Goal: Task Accomplishment & Management: Manage account settings

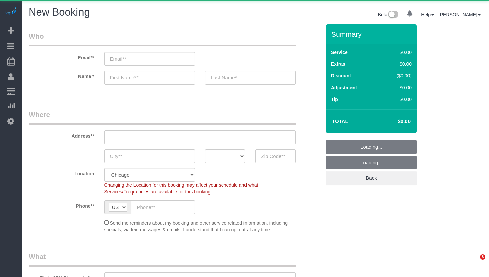
select select "512"
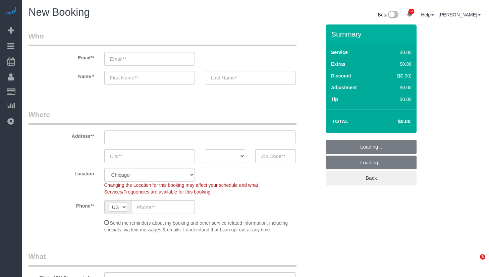
select select "object:1308"
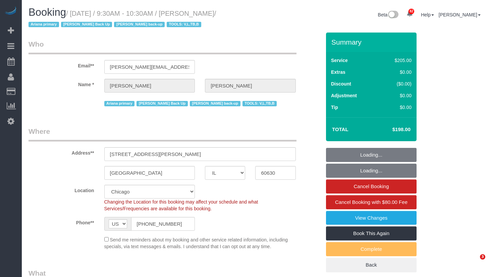
select select "IL"
select select "number:1"
select select "number:69"
select select "number:139"
select select "number:98"
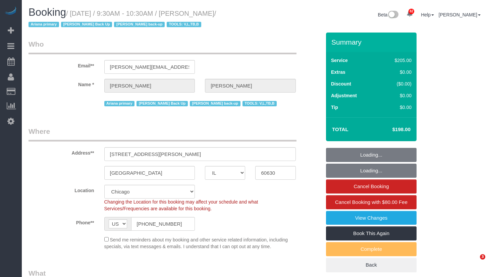
select select "number:141"
select select "number:143"
select select "object:1286"
select select "2"
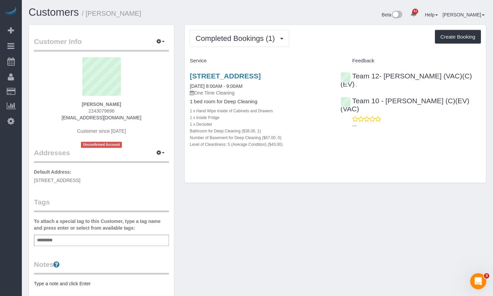
click at [49, 3] on div "Customers / Xiwei Elias Fan Beta 82 Your Notifications You have 0 alerts × You …" at bounding box center [257, 219] width 471 height 439
click at [49, 8] on link "Customers" at bounding box center [54, 12] width 50 height 12
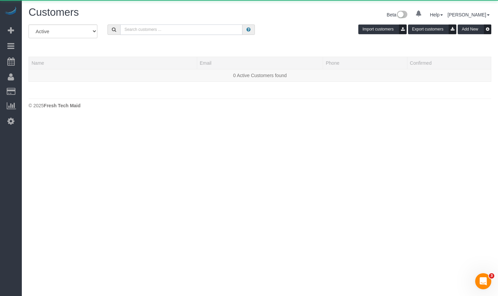
click at [142, 30] on input "text" at bounding box center [181, 29] width 122 height 10
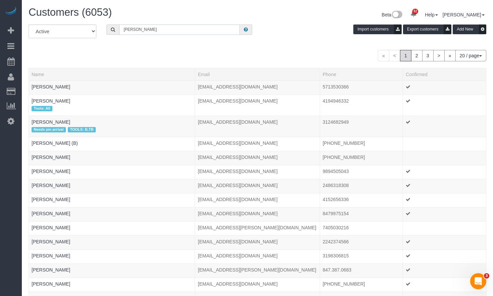
type input "Jennifer terry"
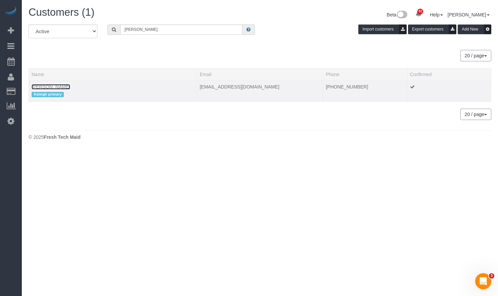
click at [42, 85] on link "Jennifer terry" at bounding box center [51, 86] width 39 height 5
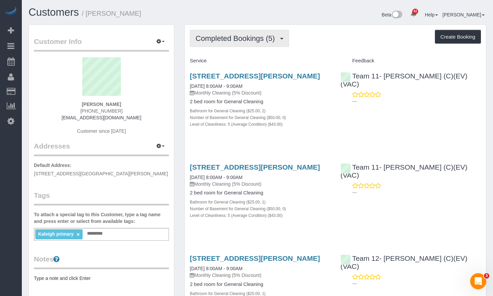
click at [255, 42] on span "Completed Bookings (5)" at bounding box center [236, 38] width 83 height 8
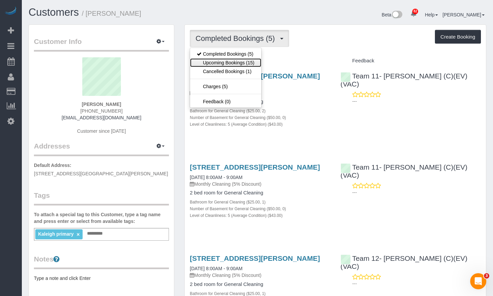
click at [242, 61] on link "Upcoming Bookings (15)" at bounding box center [225, 62] width 71 height 9
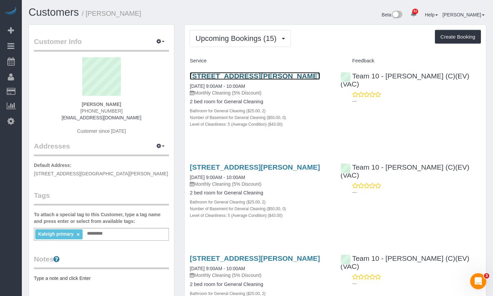
click at [253, 80] on link "928 Asbury Aveevanston, Il 60202, Usa, Evanston, IL 60202" at bounding box center [255, 76] width 130 height 8
click at [224, 80] on link "928 Asbury Aveevanston, Il 60202, Usa, Evanston, IL 60202" at bounding box center [255, 76] width 130 height 8
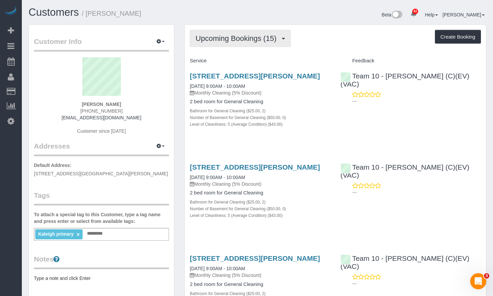
click at [219, 36] on span "Upcoming Bookings (15)" at bounding box center [237, 38] width 84 height 8
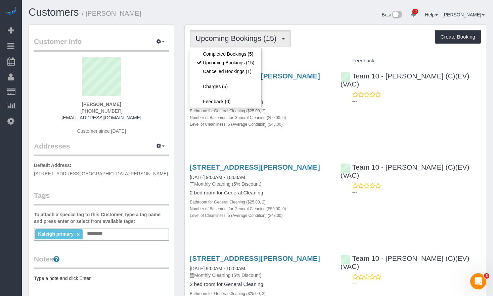
click at [219, 16] on h1 "Customers / Jennifer terry" at bounding box center [141, 12] width 224 height 11
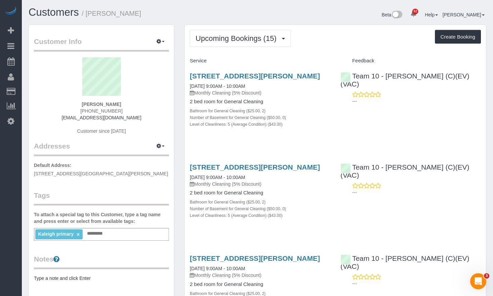
click at [46, 21] on div "Customers / Jennifer terry Beta 82 Your Notifications You have 0 alerts × You h…" at bounding box center [256, 16] width 467 height 18
click at [50, 13] on link "Customers" at bounding box center [54, 12] width 50 height 12
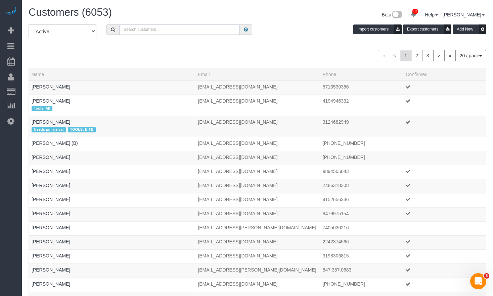
click at [161, 25] on input "text" at bounding box center [179, 29] width 120 height 10
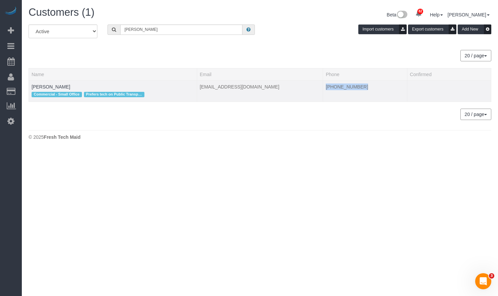
drag, startPoint x: 359, startPoint y: 89, endPoint x: 325, endPoint y: 90, distance: 34.2
click at [325, 90] on td "(312) 259-4104" at bounding box center [365, 91] width 84 height 21
copy td "(312) 259-4104"
drag, startPoint x: 176, startPoint y: 31, endPoint x: 109, endPoint y: 31, distance: 67.1
click at [109, 31] on div "angela roudez" at bounding box center [180, 29] width 147 height 10
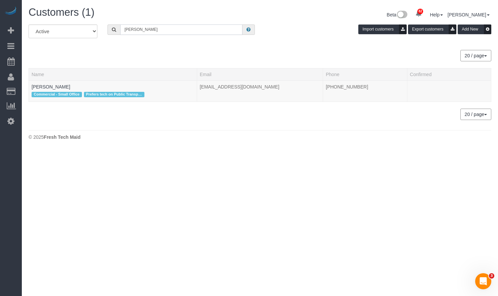
paste input "Aman Singh"
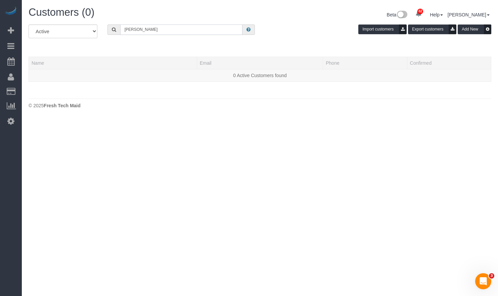
click at [188, 31] on input "Aman Singh" at bounding box center [181, 29] width 122 height 10
drag, startPoint x: 164, startPoint y: 34, endPoint x: -1, endPoint y: 32, distance: 165.1
click at [0, 32] on html "82 Beta Your Notifications You have 0 alerts × You have 2 to charge for 09/09/2…" at bounding box center [249, 148] width 498 height 296
paste input "llie Harrington'"
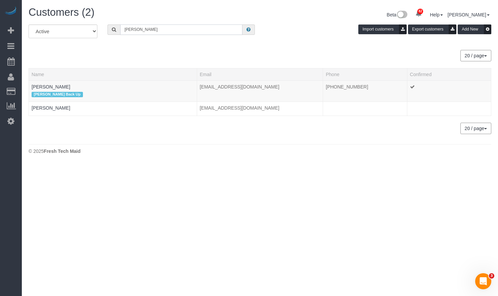
type input "Allie Harrington"
click at [47, 86] on link "Allie Harrington" at bounding box center [51, 86] width 39 height 5
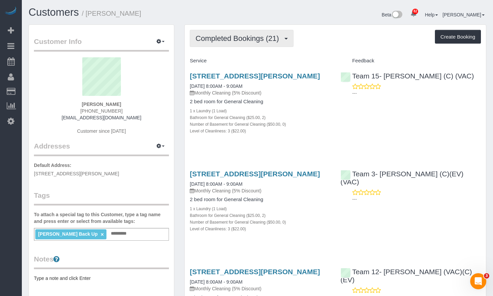
click at [229, 37] on span "Completed Bookings (21)" at bounding box center [238, 38] width 87 height 8
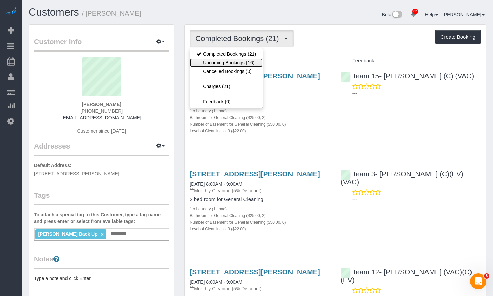
click at [227, 62] on link "Upcoming Bookings (16)" at bounding box center [226, 62] width 72 height 9
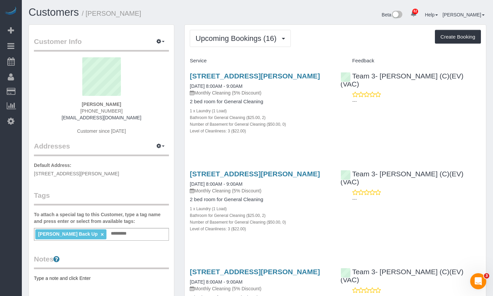
drag, startPoint x: 219, startPoint y: 75, endPoint x: 332, endPoint y: 37, distance: 118.7
click at [332, 37] on div "Upcoming Bookings (16) Completed Bookings (21) Upcoming Bookings (16) Cancelled…" at bounding box center [335, 38] width 291 height 17
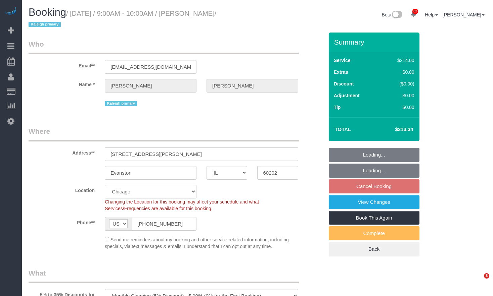
select select "IL"
select select "object:963"
select select "512"
select select "2"
select select "5"
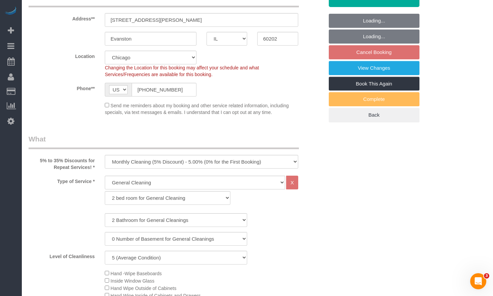
select select "number:1"
select select "number:58"
select select "number:139"
select select "number:104"
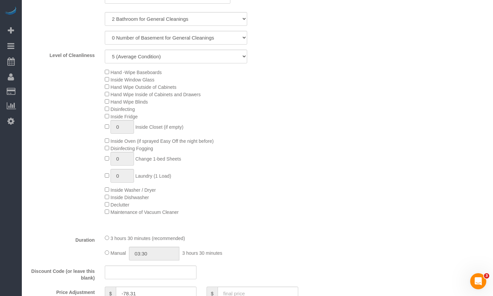
select select "2"
select select "5"
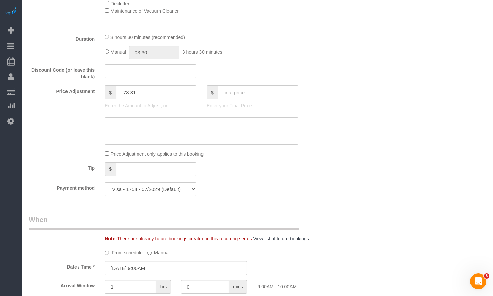
scroll to position [604, 0]
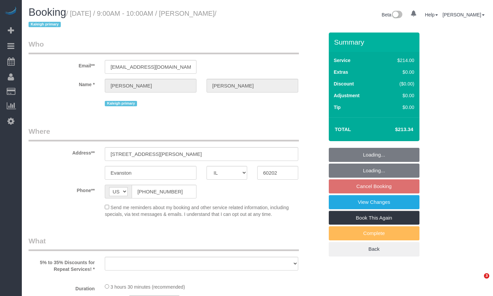
select select "IL"
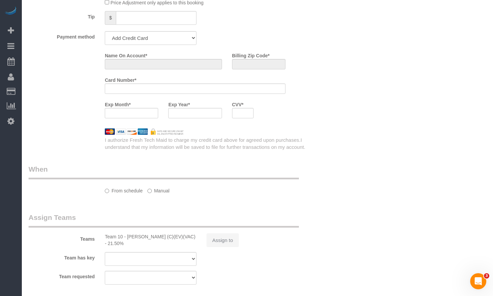
select select "number:1"
select select "number:58"
select select "number:139"
select select "number:104"
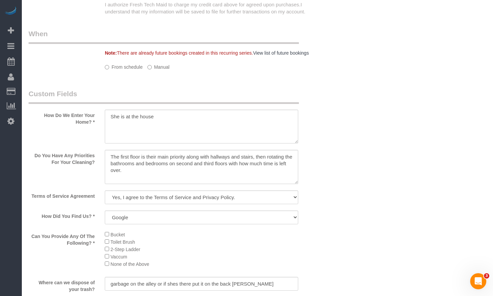
select select "string:fspay-7236a8eb-74ed-4d59-b276-9f6a53f4bee0"
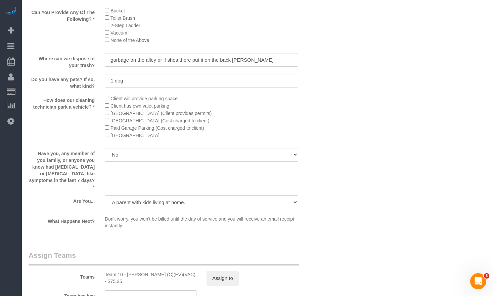
select select "object:1297"
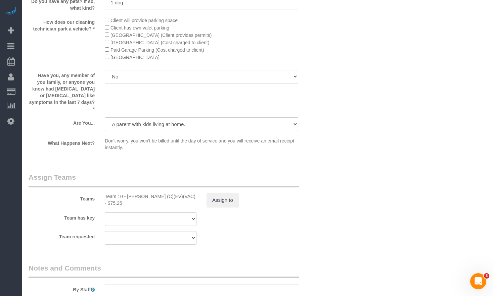
select select "512"
select select "2"
select select "5"
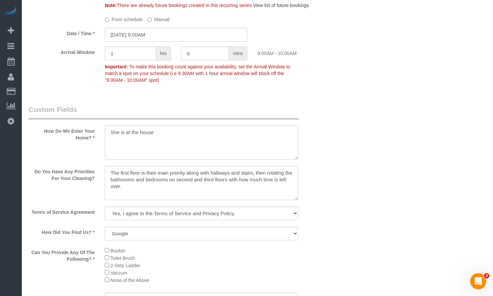
select select "2"
select select "5"
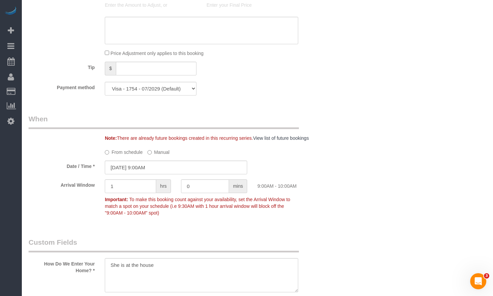
scroll to position [705, 0]
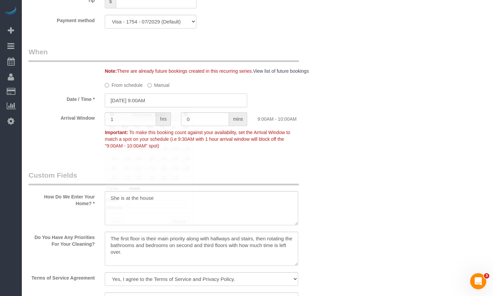
click at [147, 99] on input "10/07/2025 9:00AM" at bounding box center [176, 101] width 142 height 14
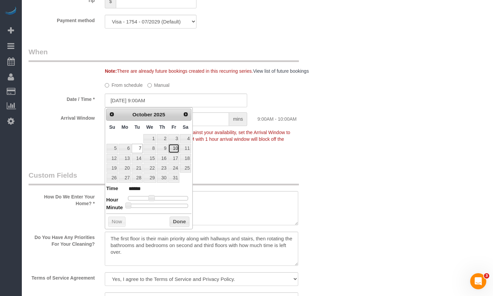
click at [173, 148] on link "10" at bounding box center [173, 148] width 11 height 9
type input "10/10/2025 10:00AM"
type input "*******"
type input "10/10/2025 11:00AM"
type input "*******"
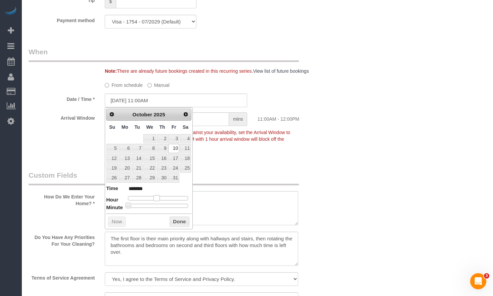
type input "10/10/2025 12:00PM"
type input "*******"
type input "10/10/2025 1:00PM"
type input "******"
type input "10/10/2025 12:00PM"
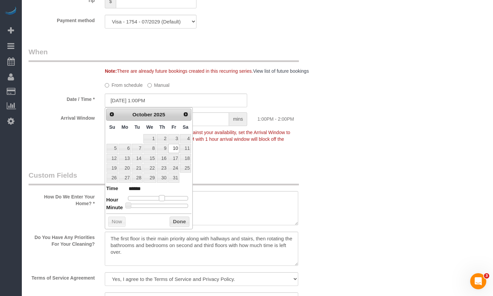
type input "*******"
drag, startPoint x: 151, startPoint y: 196, endPoint x: 158, endPoint y: 197, distance: 7.5
click at [158, 197] on span at bounding box center [159, 198] width 6 height 6
type input "10/10/2025 12:05PM"
type input "*******"
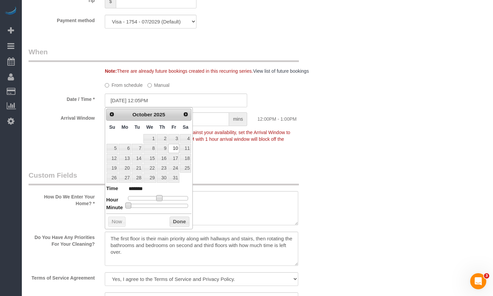
type input "10/10/2025 12:10PM"
type input "*******"
type input "10/10/2025 12:15PM"
type input "*******"
type input "10/10/2025 12:20PM"
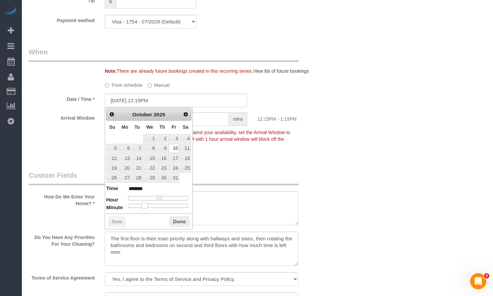
type input "*******"
type input "10/10/2025 12:25PM"
type input "*******"
type input "10/10/2025 12:30PM"
type input "*******"
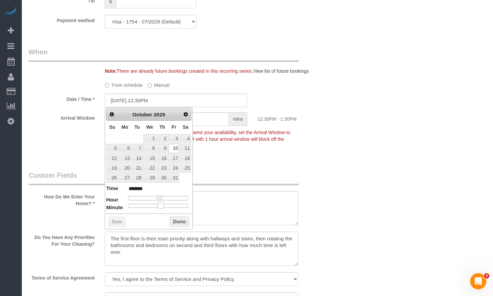
drag, startPoint x: 134, startPoint y: 206, endPoint x: 163, endPoint y: 205, distance: 29.9
click at [163, 205] on span at bounding box center [160, 206] width 6 height 6
drag, startPoint x: 178, startPoint y: 223, endPoint x: 271, endPoint y: 170, distance: 107.5
click at [178, 223] on button "Done" at bounding box center [179, 222] width 20 height 11
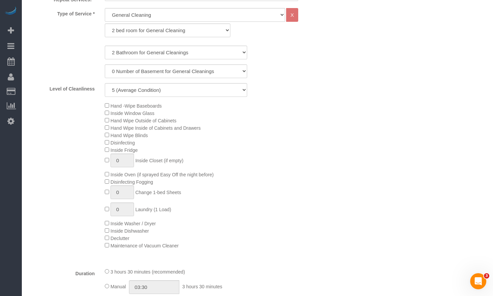
scroll to position [0, 0]
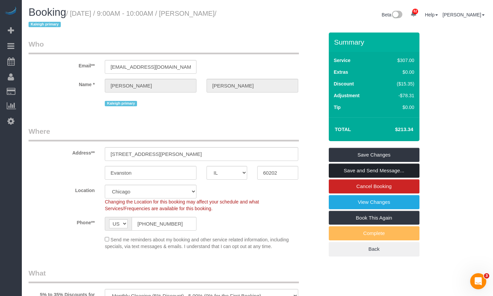
click at [381, 173] on link "Save and Send Message..." at bounding box center [374, 171] width 91 height 14
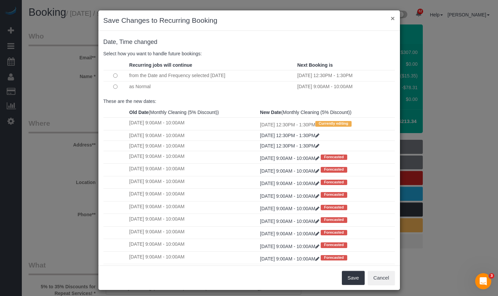
click at [390, 18] on button "×" at bounding box center [392, 18] width 4 height 7
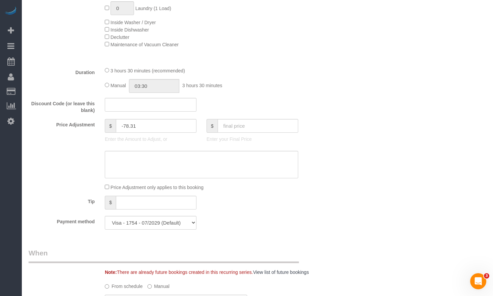
scroll to position [604, 0]
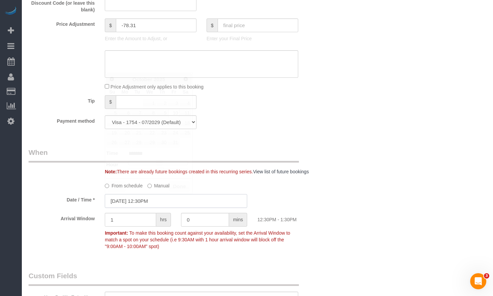
click at [154, 204] on input "10/10/2025 12:30PM" at bounding box center [176, 201] width 142 height 14
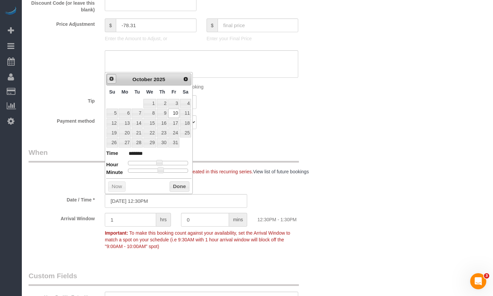
click at [113, 82] on link "Prev" at bounding box center [111, 78] width 9 height 9
click at [173, 113] on link "12" at bounding box center [173, 113] width 11 height 9
type input "09/12/2025 12:30PM"
click at [183, 187] on button "Done" at bounding box center [179, 187] width 20 height 11
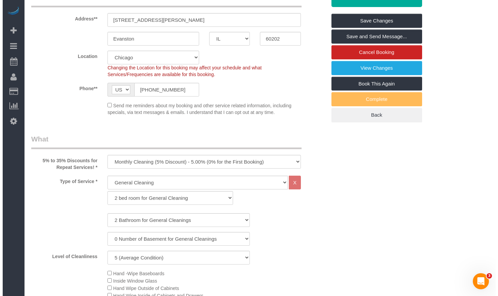
scroll to position [0, 0]
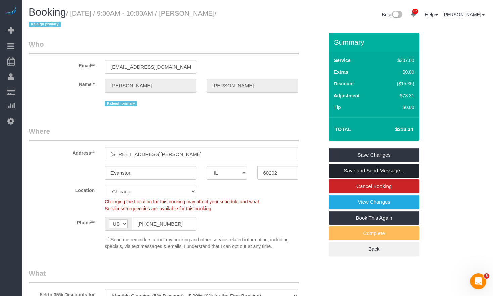
click at [374, 173] on link "Save and Send Message..." at bounding box center [374, 171] width 91 height 14
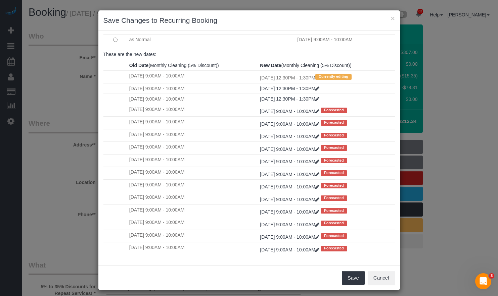
scroll to position [4, 0]
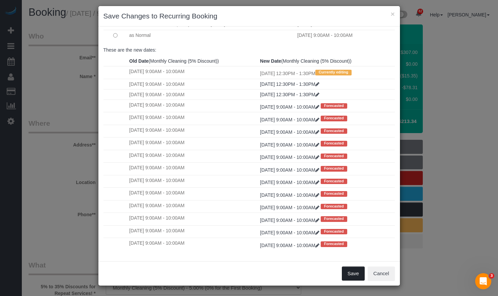
click at [351, 274] on button "Save" at bounding box center [353, 274] width 23 height 14
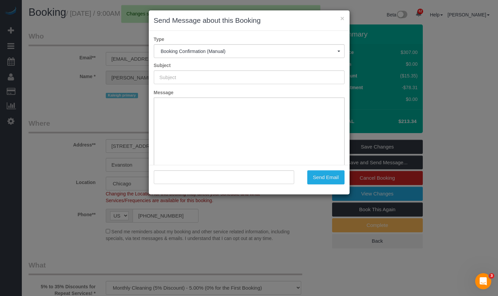
type input "Your Booking With Fresh Tech Maid, Confirmed!"
type input ""Jennifer terry" <jlbterry@yahoo.com>"
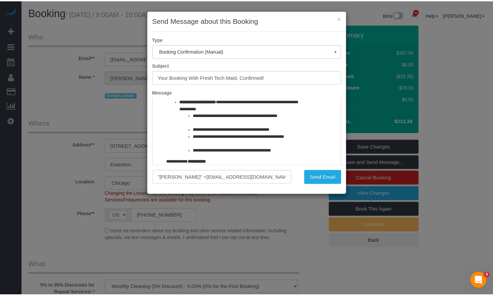
scroll to position [635, 0]
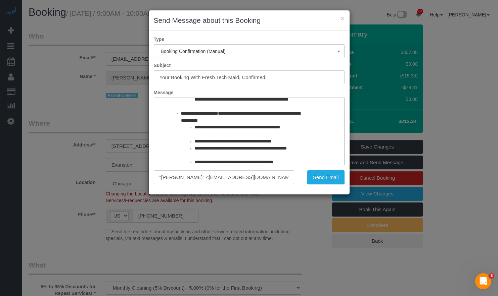
drag, startPoint x: 336, startPoint y: 108, endPoint x: 492, endPoint y: 266, distance: 222.1
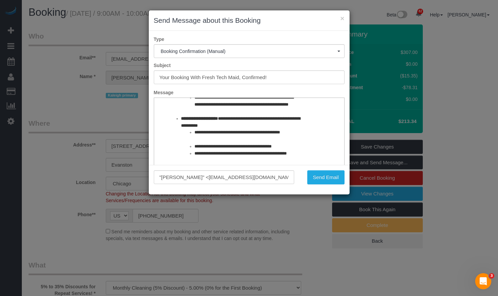
click at [338, 166] on div ""Jennifer terry" <jlbterry@yahoo.com> Send Email" at bounding box center [249, 180] width 201 height 30
click at [336, 175] on button "Send Email" at bounding box center [325, 177] width 37 height 14
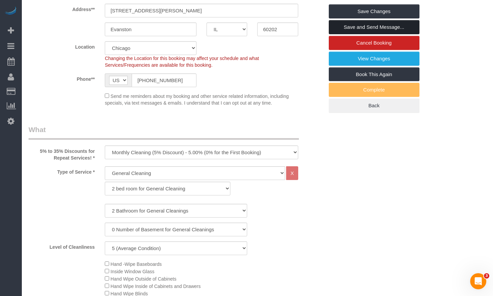
scroll to position [0, 0]
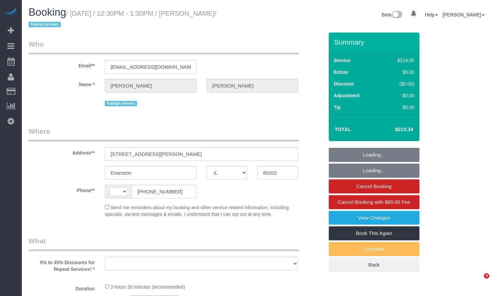
select select "IL"
select select "string:[GEOGRAPHIC_DATA]"
select select "object:817"
select select "string:fspay-7236a8eb-74ed-4d59-b276-9f6a53f4bee0"
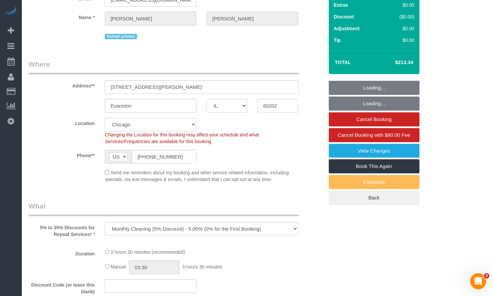
select select "512"
select select "2"
select select "5"
select select "spot1"
select select "number:1"
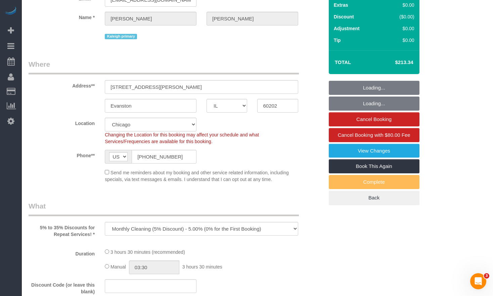
select select "number:58"
select select "number:139"
select select "number:104"
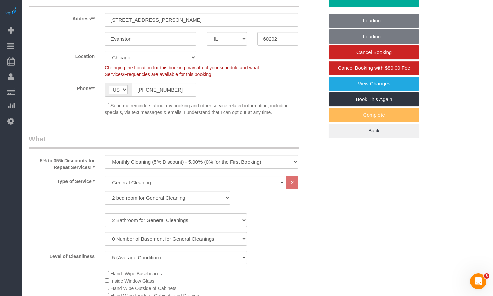
select select "object:1292"
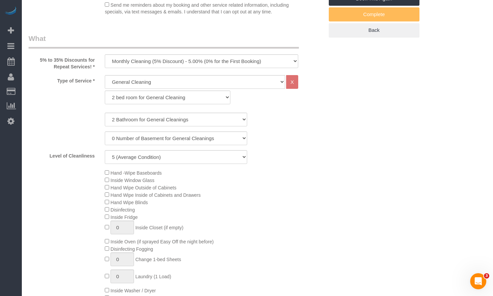
select select "2"
select select "5"
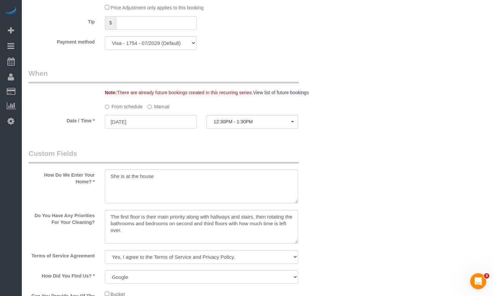
scroll to position [750, 0]
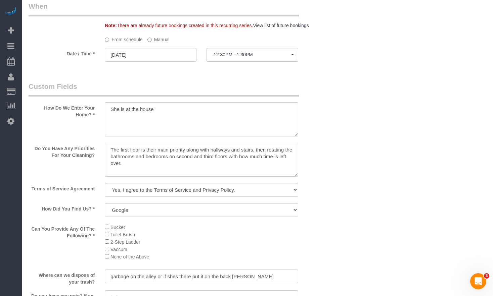
click at [171, 154] on textarea at bounding box center [201, 160] width 193 height 34
click at [149, 164] on textarea at bounding box center [201, 160] width 193 height 34
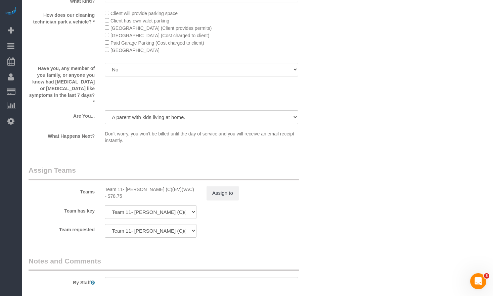
scroll to position [1187, 0]
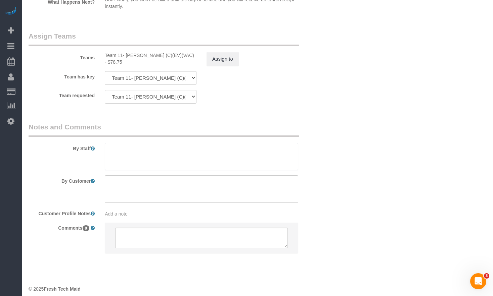
click at [257, 150] on textarea at bounding box center [201, 157] width 193 height 28
paste textarea "Initial Cleaning for a weekly cleaning. Partial Cleaning. 1). General Cleaning.…"
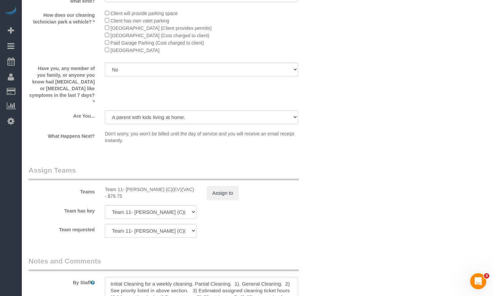
scroll to position [1119, 0]
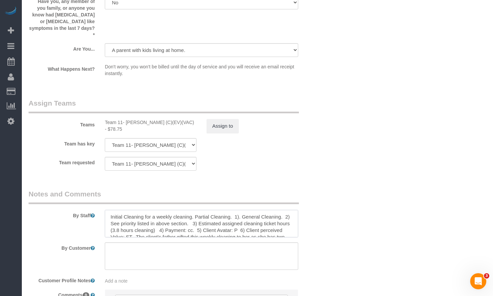
click at [225, 218] on textarea at bounding box center [201, 224] width 193 height 28
click at [186, 215] on textarea at bounding box center [201, 224] width 193 height 28
click at [117, 223] on textarea at bounding box center [201, 224] width 193 height 28
drag, startPoint x: 228, startPoint y: 211, endPoint x: 96, endPoint y: 212, distance: 132.2
click at [96, 212] on div "By Staff" at bounding box center [175, 213] width 305 height 48
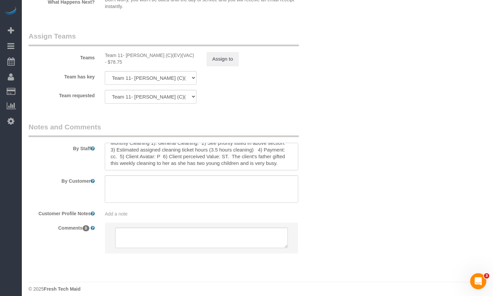
scroll to position [13, 0]
drag, startPoint x: 220, startPoint y: 144, endPoint x: 242, endPoint y: 159, distance: 27.0
click at [248, 157] on textarea at bounding box center [201, 157] width 193 height 28
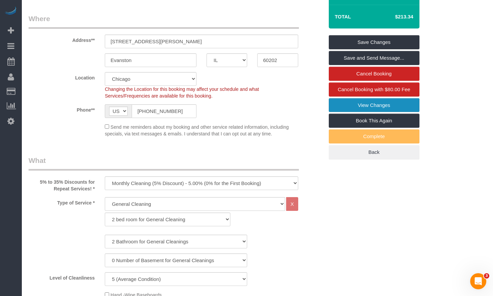
scroll to position [0, 0]
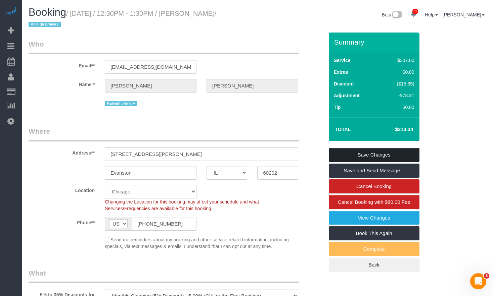
type textarea "Monthly Cleaning 1). General Cleaning. 2) See priority listed in above section.…"
click at [359, 156] on link "Save Changes" at bounding box center [374, 155] width 91 height 14
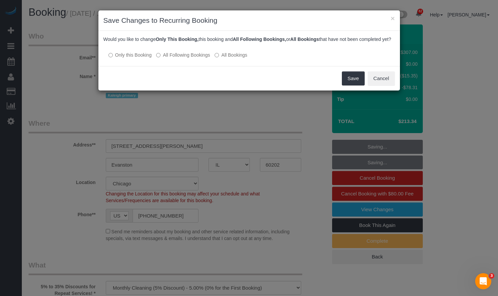
click at [184, 66] on div "Would you like to change Only This Booking, this booking and All Following Book…" at bounding box center [248, 48] width 301 height 35
click at [180, 58] on label "All Following Bookings" at bounding box center [183, 55] width 54 height 7
click at [359, 83] on button "Save" at bounding box center [353, 78] width 23 height 14
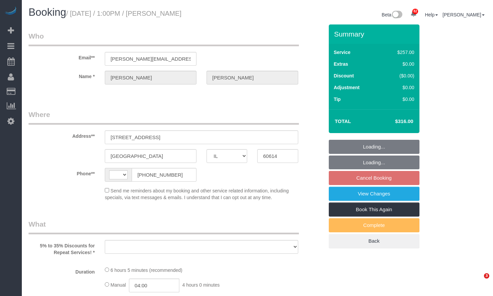
select select "IL"
select select "string:[GEOGRAPHIC_DATA]"
select select "object:557"
select select "string:fspay-002953ac-eaad-47d2-8572-887d8584f060"
select select "number:1"
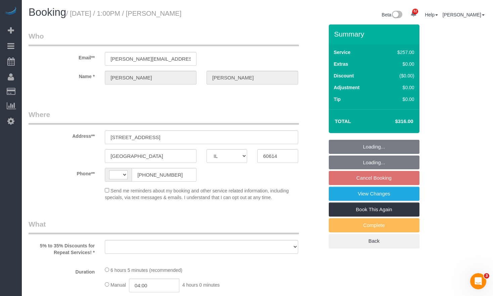
select select "number:58"
select select "number:139"
select select "number:104"
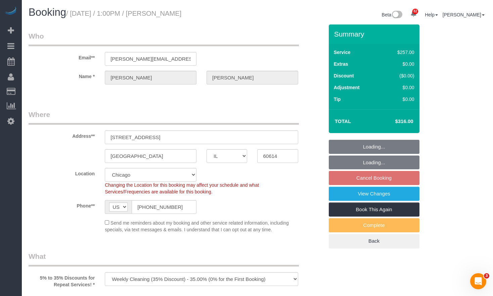
select select "512"
select select "6"
select select "1"
select select "9"
select select "object:1285"
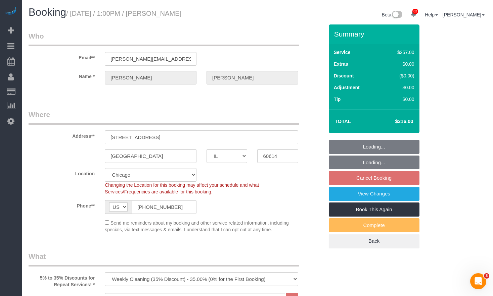
select select "6"
select select "1"
select select "9"
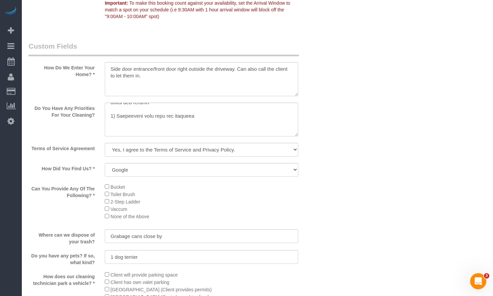
scroll to position [872, 0]
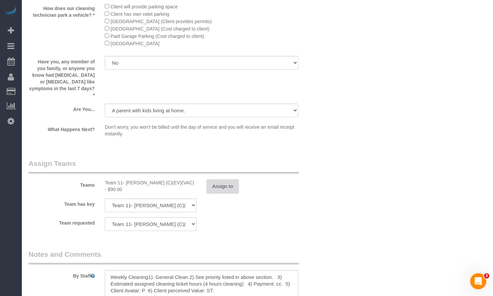
click at [219, 182] on button "Assign to" at bounding box center [222, 187] width 32 height 14
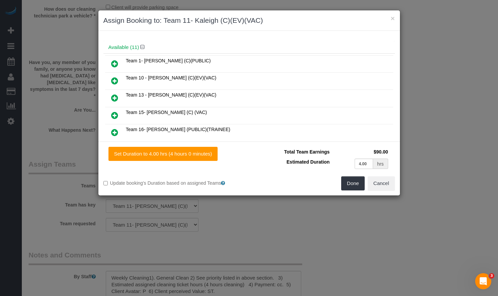
scroll to position [101, 0]
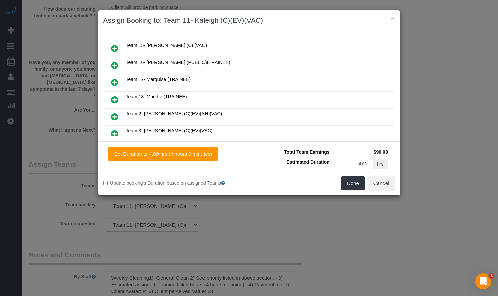
click at [116, 81] on icon at bounding box center [114, 83] width 7 height 8
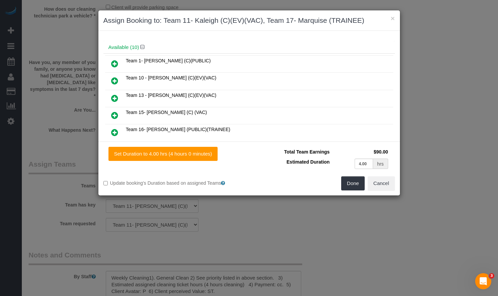
scroll to position [0, 0]
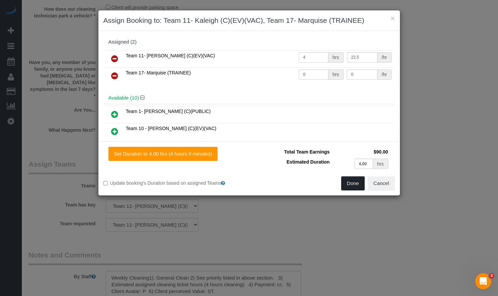
click at [360, 182] on button "Done" at bounding box center [352, 183] width 23 height 14
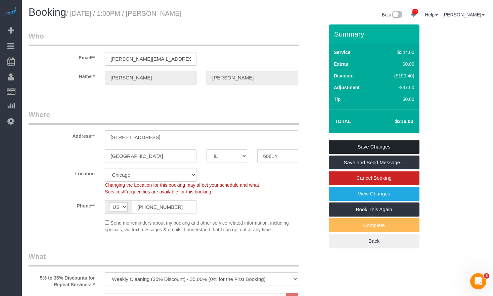
click at [363, 150] on link "Save Changes" at bounding box center [374, 147] width 91 height 14
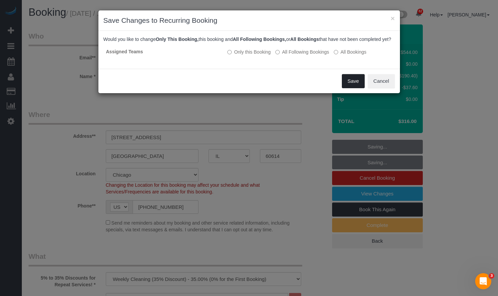
click at [344, 84] on button "Save" at bounding box center [353, 81] width 23 height 14
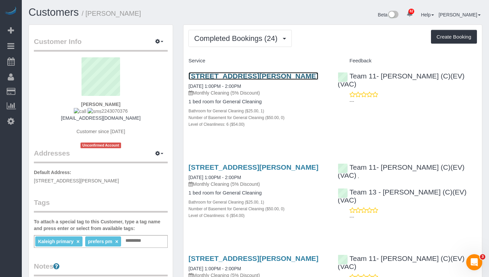
click at [225, 78] on link "807 Davis St, Apt 1508, Evanston, IL 60201" at bounding box center [254, 76] width 130 height 8
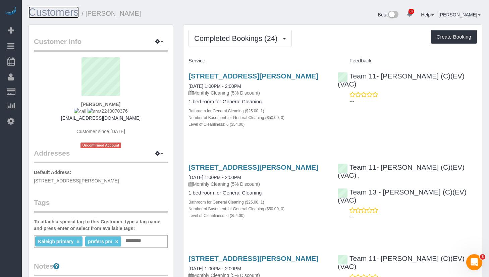
click at [46, 17] on link "Customers" at bounding box center [54, 12] width 50 height 12
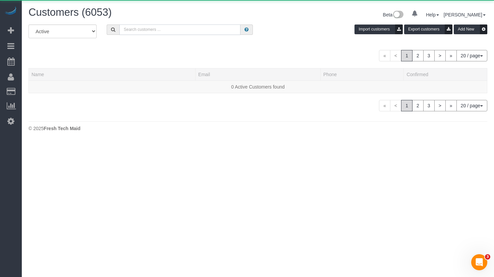
click at [187, 29] on input "text" at bounding box center [179, 29] width 121 height 10
paste input "Nick Jones"
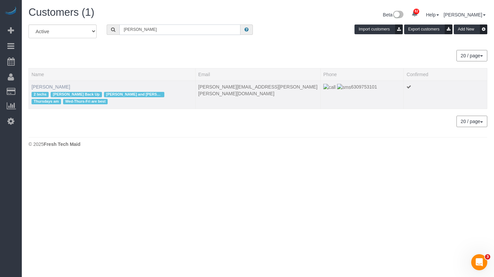
type input "Nick Jones"
click at [41, 89] on link "Nick Jones" at bounding box center [51, 86] width 39 height 5
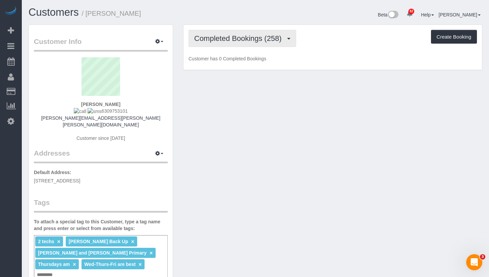
click at [253, 32] on button "Completed Bookings (258)" at bounding box center [243, 38] width 108 height 17
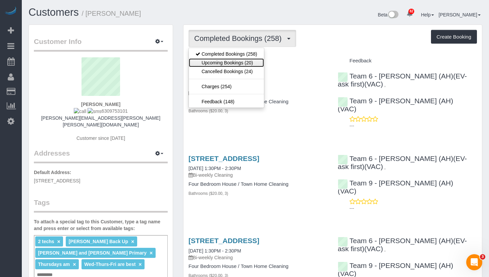
click at [242, 60] on link "Upcoming Bookings (20)" at bounding box center [226, 62] width 75 height 9
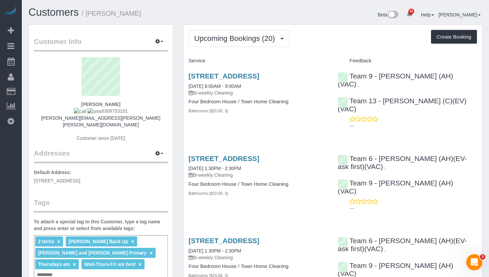
click at [228, 80] on h3 "1006 Brittany Drive, Arlington Heights, IL 60004" at bounding box center [258, 76] width 139 height 8
click at [226, 76] on link "1006 Brittany Drive, Arlington Heights, IL 60004" at bounding box center [224, 76] width 71 height 8
click at [53, 14] on link "Customers" at bounding box center [54, 12] width 50 height 12
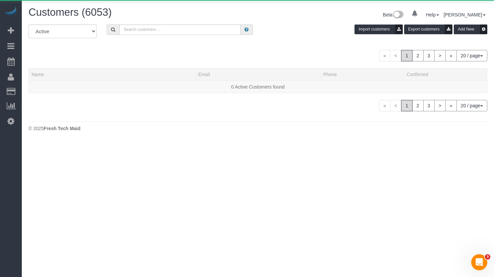
click at [165, 22] on div "Customers (6053) Beta 0 Your Notifications You have 0 alerts × You have 2 to ch…" at bounding box center [257, 16] width 469 height 18
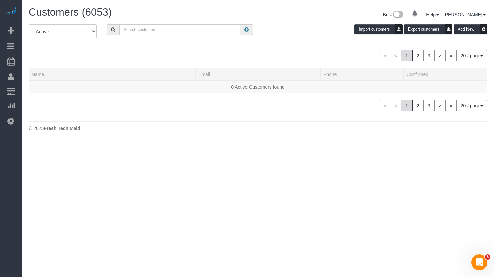
click at [156, 43] on div "All Active Archived Import customers Export customers Add New « < 1 2 3 > » 20 …" at bounding box center [258, 67] width 459 height 87
click at [151, 30] on input "text" at bounding box center [179, 29] width 121 height 10
paste input "Shital Chanthavy"
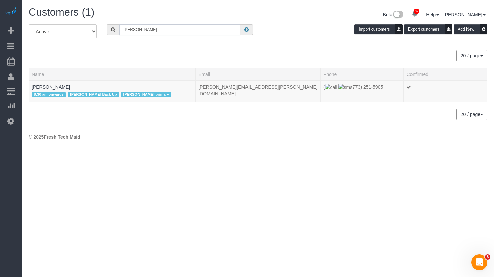
drag, startPoint x: 168, startPoint y: 31, endPoint x: 41, endPoint y: 23, distance: 127.4
click at [46, 23] on div "Customers (1) Beta 82 Your Notifications You have 0 alerts × You have 2 to char…" at bounding box center [258, 75] width 472 height 150
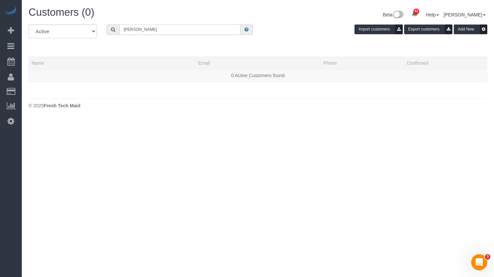
click at [151, 32] on input "meaghan leagear" at bounding box center [179, 29] width 121 height 10
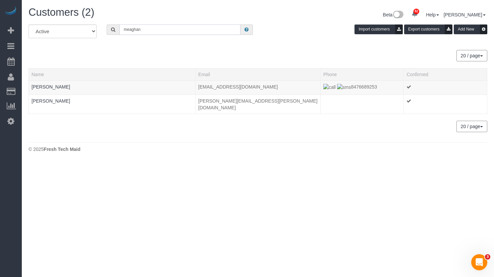
drag, startPoint x: 163, startPoint y: 27, endPoint x: 7, endPoint y: 20, distance: 156.1
click at [9, 21] on div "82 Beta Your Notifications You have 0 alerts × You have 2 to charge for 09/09/2…" at bounding box center [247, 81] width 494 height 162
paste input "an.legear"
click at [141, 30] on input "meagan.legear" at bounding box center [179, 29] width 121 height 10
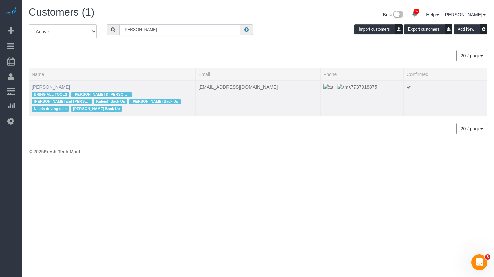
type input "meagan legear"
click at [41, 89] on link "[PERSON_NAME]" at bounding box center [51, 86] width 39 height 5
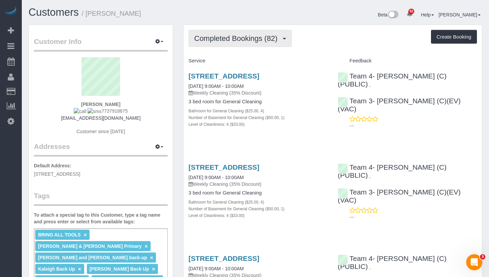
click at [213, 34] on span "Completed Bookings (82)" at bounding box center [237, 38] width 87 height 8
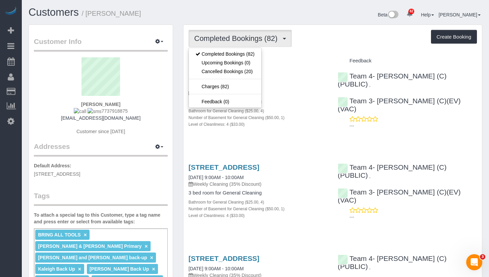
click at [227, 10] on h1 "Customers / Meagan LeGear" at bounding box center [140, 12] width 222 height 11
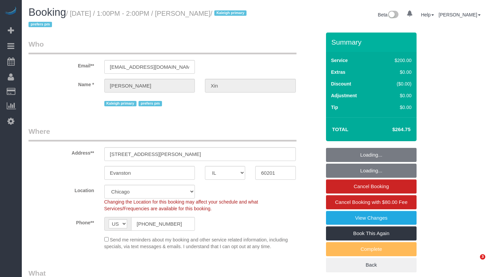
select select "IL"
select select "512"
select select "6"
select select "number:1"
select select "number:58"
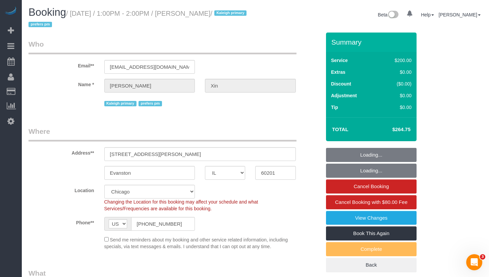
select select "number:139"
select select "number:106"
select select "object:1272"
select select "6"
select select "object:1385"
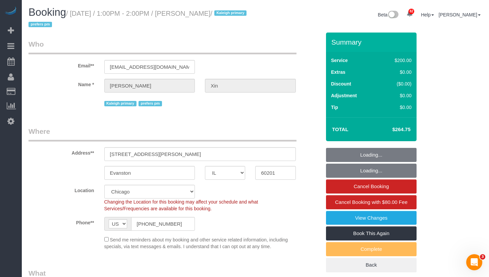
drag, startPoint x: 391, startPoint y: 129, endPoint x: 410, endPoint y: 129, distance: 19.5
click at [410, 129] on h4 "$264.75" at bounding box center [391, 130] width 38 height 6
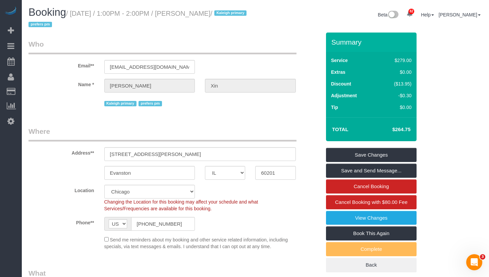
drag, startPoint x: 408, startPoint y: 131, endPoint x: 396, endPoint y: 131, distance: 11.4
click at [396, 131] on td "$264.75" at bounding box center [392, 129] width 44 height 17
copy h4 "264.75"
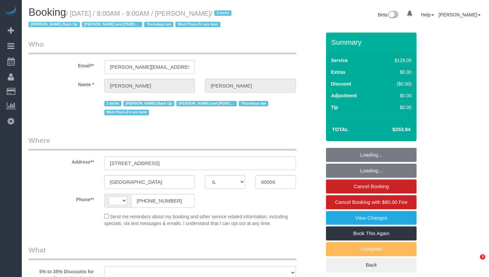
select select "IL"
select select "string:[GEOGRAPHIC_DATA]"
select select "object:835"
select select "string:fspay-a7f3d1a8-3194-419b-9e6e-843255c50c37"
select select "number:69"
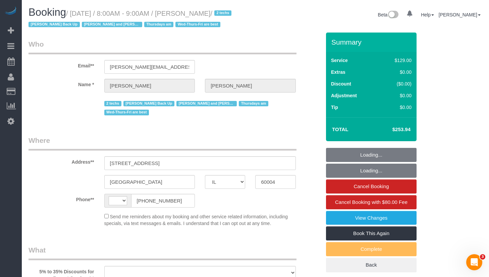
select select "number:139"
select select "number:98"
select select "number:141"
select select "number:143"
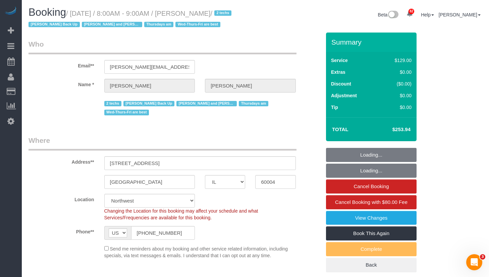
select select "3"
select select "object:1241"
select select "3"
drag, startPoint x: 394, startPoint y: 126, endPoint x: 412, endPoint y: 128, distance: 18.6
click at [412, 128] on td "$253.94" at bounding box center [392, 129] width 44 height 17
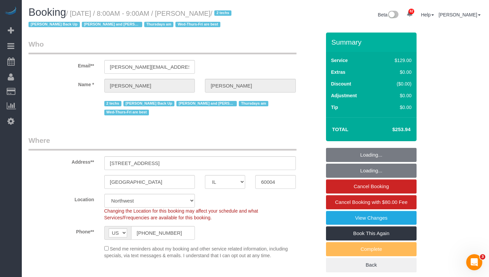
copy h4 "$253.94"
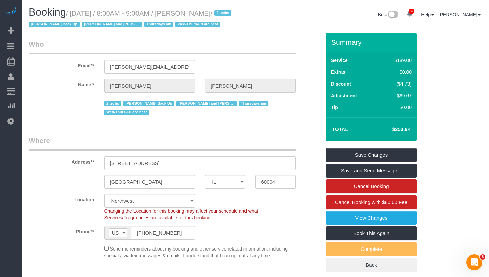
click at [422, 130] on div "Summary Service $189.00 Extras $0.00 Discount ($4.73) Adjustment $69.67 Tip $0.…" at bounding box center [377, 159] width 113 height 253
drag, startPoint x: 412, startPoint y: 131, endPoint x: 397, endPoint y: 133, distance: 14.9
click at [397, 133] on td "$253.94" at bounding box center [392, 129] width 44 height 17
copy h4 "253.94"
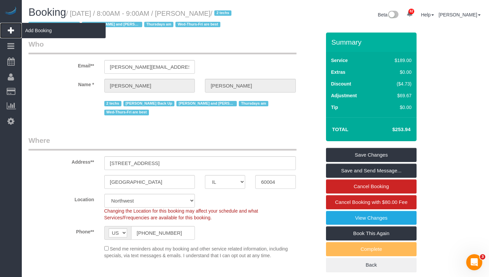
click at [32, 29] on span "Add Booking" at bounding box center [64, 30] width 84 height 15
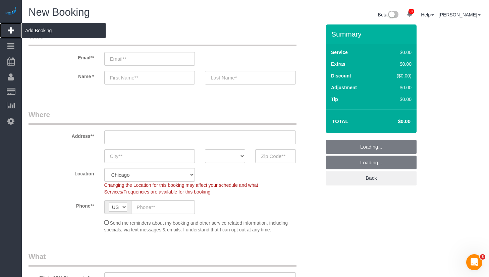
select select "object:1990"
select select "512"
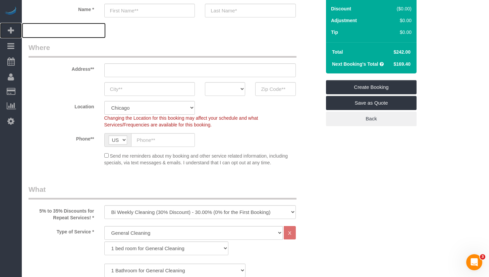
scroll to position [134, 0]
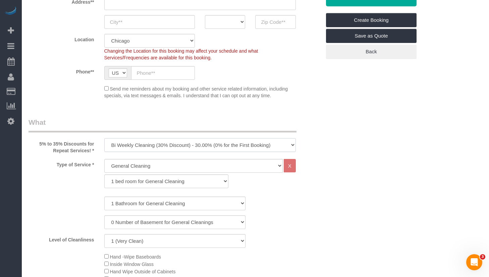
click at [142, 147] on select "One Time Cleaning Weekly Cleaning (35% Discount) - 35.00% (0% for the First Boo…" at bounding box center [200, 145] width 192 height 14
select select "object:1991"
click at [104, 138] on select "One Time Cleaning Weekly Cleaning (35% Discount) - 35.00% (0% for the First Boo…" at bounding box center [200, 145] width 192 height 14
click at [141, 142] on select "One Time Cleaning Weekly Cleaning (35% Discount) - 35.00% (0% for the First Boo…" at bounding box center [200, 145] width 192 height 14
click at [77, 150] on label "5% to 35% Discounts for Repeat Services! *" at bounding box center [61, 146] width 76 height 16
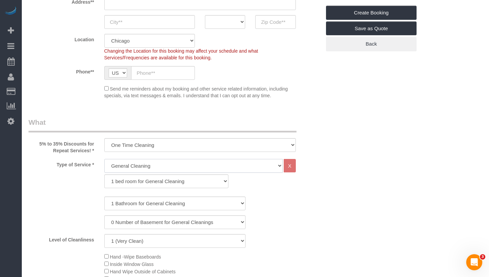
click at [122, 165] on select "General Cleaning Deep Cleaning Move-in / Move-out Cleaning COUNTS Cleaning" at bounding box center [193, 166] width 179 height 14
select select "513"
click at [104, 159] on select "General Cleaning Deep Cleaning Move-in / Move-out Cleaning COUNTS Cleaning" at bounding box center [193, 166] width 179 height 14
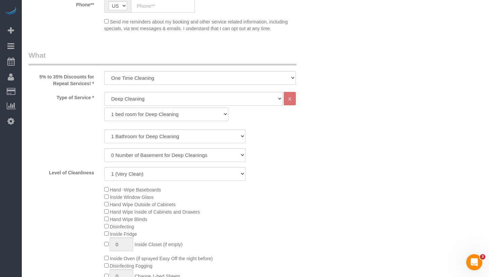
click at [127, 109] on select "1 bed room for Deep Cleaning 2 bed room for Deep Cleaning 3 bed room for Deep C…" at bounding box center [166, 114] width 124 height 14
click at [125, 115] on select "1 bed room for Deep Cleaning 2 bed room for Deep Cleaning 3 bed room for Deep C…" at bounding box center [166, 114] width 124 height 14
select select "293"
click at [104, 107] on select "1 bed room for Deep Cleaning 2 bed room for Deep Cleaning 3 bed room for Deep C…" at bounding box center [166, 114] width 124 height 14
click at [126, 137] on select "1 Bathroom for Deep Cleaning 2 Bathroom for Deep Cleanings 3 Bathroom for Deep …" at bounding box center [174, 137] width 141 height 14
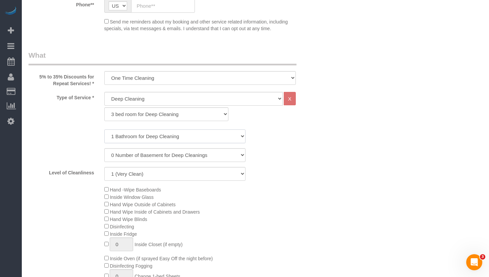
select select "4"
click at [104, 130] on select "1 Bathroom for Deep Cleaning 2 Bathroom for Deep Cleanings 3 Bathroom for Deep …" at bounding box center [174, 137] width 141 height 14
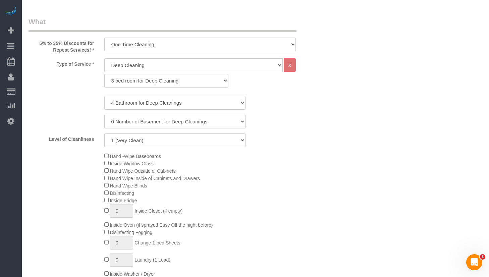
scroll to position [268, 0]
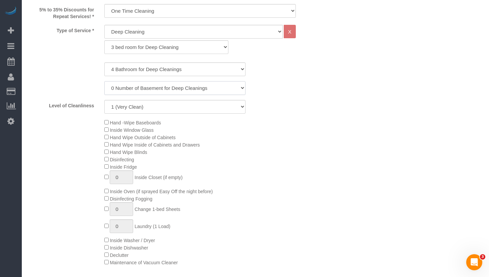
drag, startPoint x: 139, startPoint y: 88, endPoint x: 136, endPoint y: 95, distance: 7.1
click at [139, 88] on select "0 Number of Basement for Deep Cleanings 1 Number of Basement for Deep Cleaning …" at bounding box center [174, 88] width 141 height 14
select select "1"
click at [104, 81] on select "0 Number of Basement for Deep Cleanings 1 Number of Basement for Deep Cleaning …" at bounding box center [174, 88] width 141 height 14
click at [137, 110] on select "1 (Very Clean) 2 3 4 5 (Average Condition) 6 7 8 9 10 (Extremely Dirty)" at bounding box center [174, 107] width 141 height 14
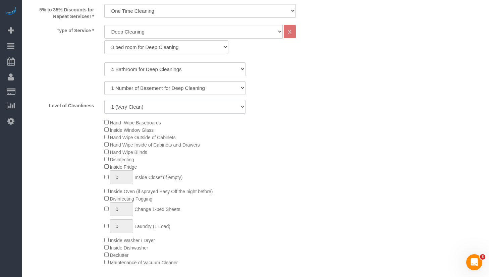
select select "5"
click at [104, 100] on select "1 (Very Clean) 2 3 4 5 (Average Condition) 6 7 8 9 10 (Extremely Dirty)" at bounding box center [174, 107] width 141 height 14
click at [203, 113] on select "1 (Very Clean) 2 3 4 5 (Average Condition) 6 7 8 9 10 (Extremely Dirty)" at bounding box center [174, 107] width 141 height 14
drag, startPoint x: 432, startPoint y: 121, endPoint x: 428, endPoint y: 122, distance: 4.1
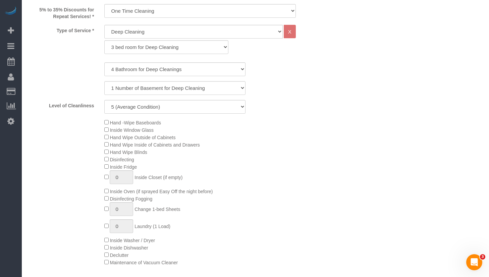
scroll to position [0, 0]
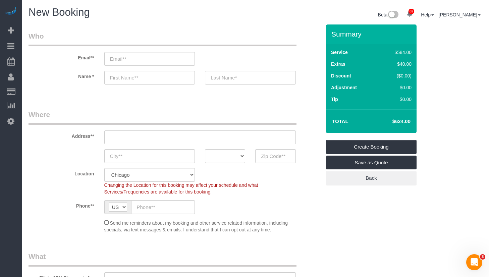
drag, startPoint x: 390, startPoint y: 121, endPoint x: 403, endPoint y: 120, distance: 13.5
click at [403, 120] on h4 "$624.00" at bounding box center [391, 122] width 38 height 6
copy h4 "$624"
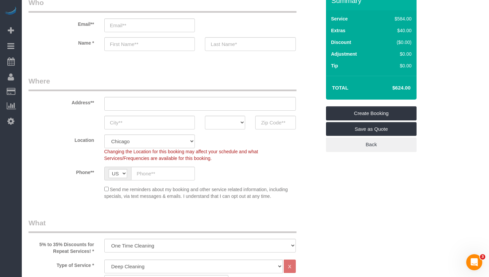
scroll to position [101, 0]
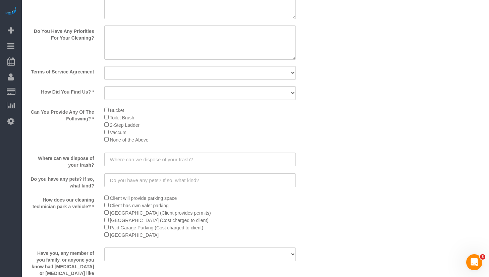
scroll to position [1007, 0]
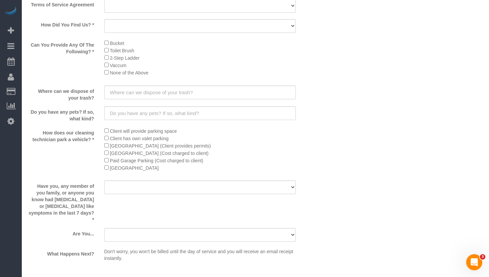
drag, startPoint x: 400, startPoint y: 54, endPoint x: 393, endPoint y: 53, distance: 6.7
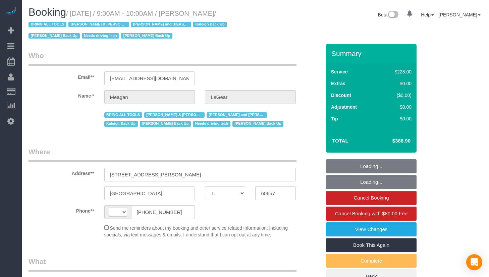
select select "IL"
select select "string:fspay-75437b10-abe1-4c6d-bad6-0331875d6a23"
select select "512"
select select "4"
select select "1"
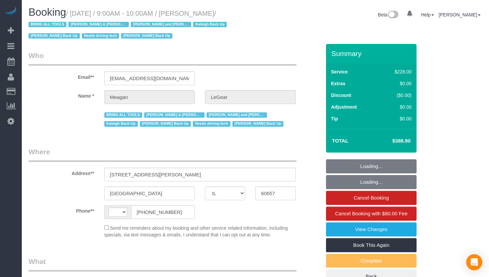
select select "4"
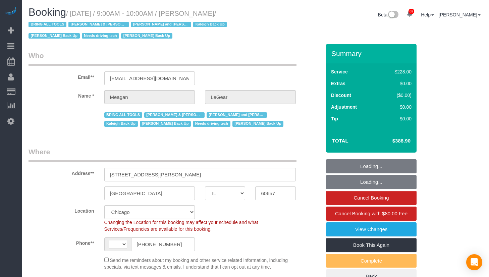
select select "object:754"
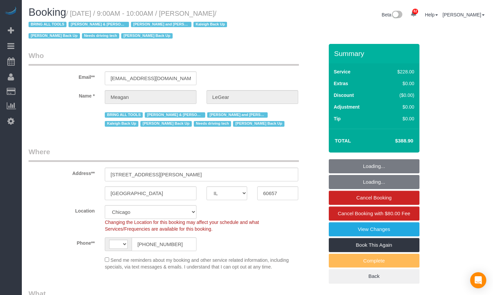
select select "string:US"
select select "number:1"
select select "number:57"
select select "number:139"
select select "number:104"
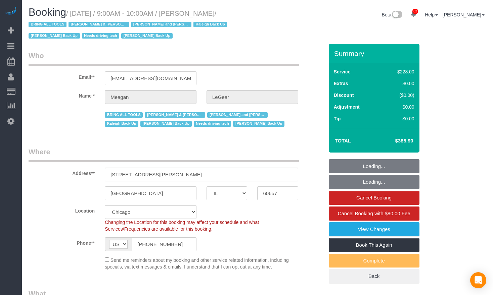
select select "object:1331"
select select "spot1"
select select "4"
select select "1"
select select "4"
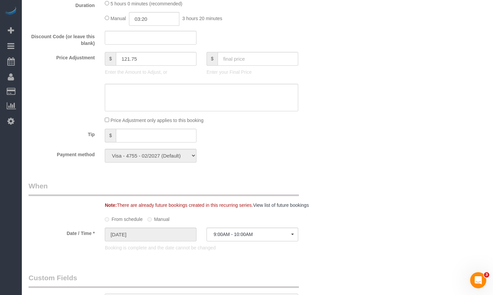
scroll to position [772, 0]
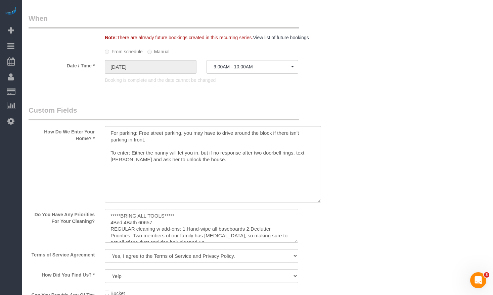
drag, startPoint x: 294, startPoint y: 159, endPoint x: 320, endPoint y: 197, distance: 46.3
click at [317, 202] on textarea at bounding box center [213, 164] width 216 height 77
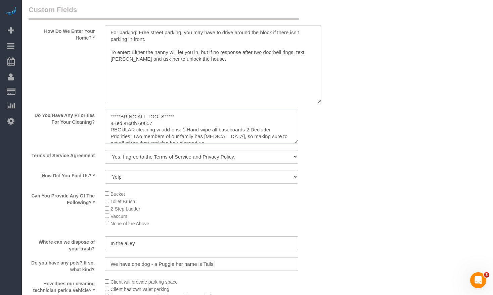
click at [256, 124] on textarea at bounding box center [201, 127] width 193 height 34
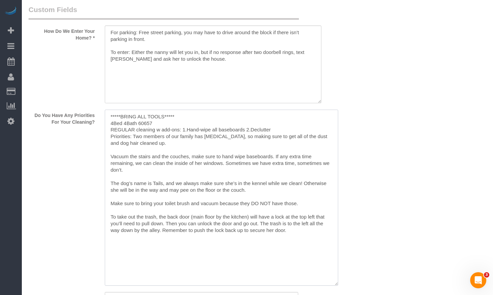
drag, startPoint x: 296, startPoint y: 140, endPoint x: 338, endPoint y: 246, distance: 113.7
click at [335, 277] on textarea at bounding box center [221, 198] width 233 height 176
drag, startPoint x: 110, startPoint y: 158, endPoint x: 334, endPoint y: 171, distance: 224.5
click at [334, 171] on textarea at bounding box center [221, 196] width 233 height 172
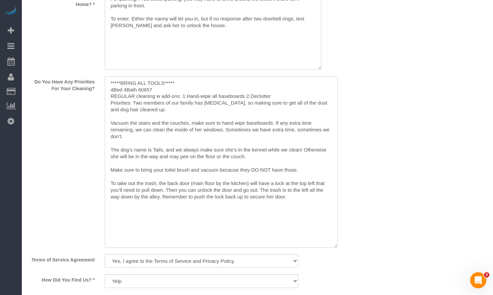
drag, startPoint x: 123, startPoint y: 143, endPoint x: 306, endPoint y: 196, distance: 190.8
click at [306, 196] on textarea at bounding box center [221, 162] width 233 height 172
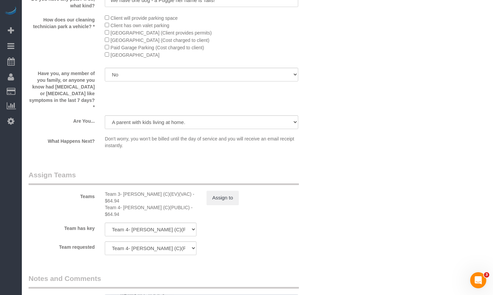
scroll to position [0, 0]
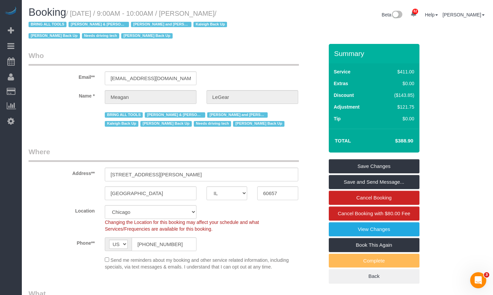
drag, startPoint x: 189, startPoint y: 13, endPoint x: 236, endPoint y: 13, distance: 47.0
click at [229, 13] on small "/ August 27, 2025 / 9:00AM - 10:00AM / Meagan LeGear / BRING ALL TOOLS Candice …" at bounding box center [129, 25] width 200 height 30
copy small "Meagan LeGear"
click at [261, 22] on div "Beta 82 Your Notifications You have 0 alerts × You have 2 to charge for 09/09/2…" at bounding box center [374, 16] width 234 height 18
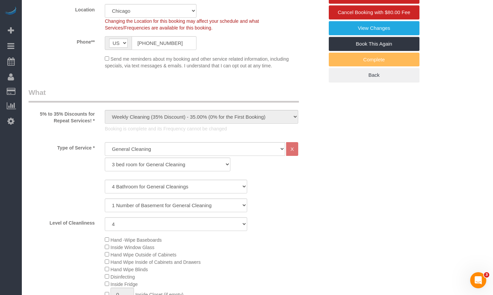
scroll to position [67, 0]
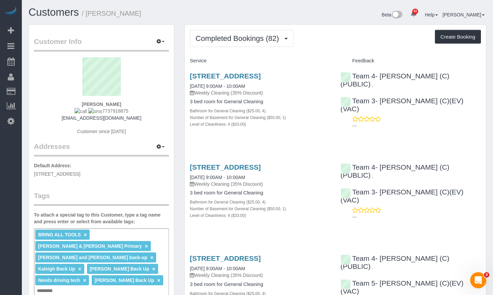
drag, startPoint x: 316, startPoint y: 79, endPoint x: 187, endPoint y: 73, distance: 129.3
click at [187, 73] on div "[STREET_ADDRESS] [DATE] 9:00AM - 10:00AM Weekly Cleaning (35% Discount) 3 bed r…" at bounding box center [260, 103] width 150 height 74
copy link "[STREET_ADDRESS]"
click at [272, 40] on span "Completed Bookings (82)" at bounding box center [238, 38] width 87 height 8
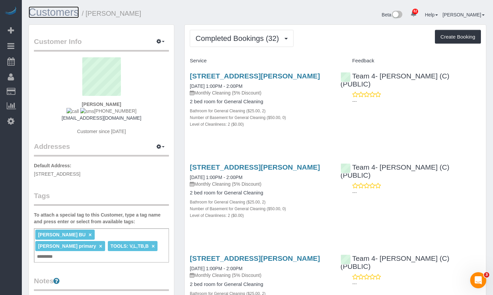
click at [49, 10] on link "Customers" at bounding box center [54, 12] width 50 height 12
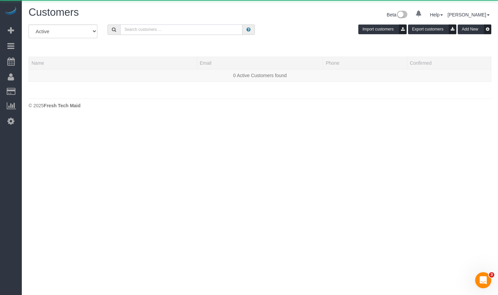
click at [208, 32] on input "text" at bounding box center [181, 29] width 122 height 10
paste input "Meagan LeGear"
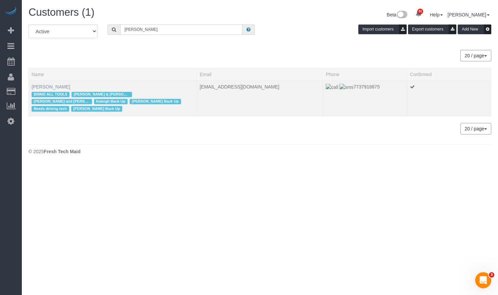
type input "Meagan LeGear"
click at [50, 87] on link "Meagan LeGear" at bounding box center [51, 86] width 39 height 5
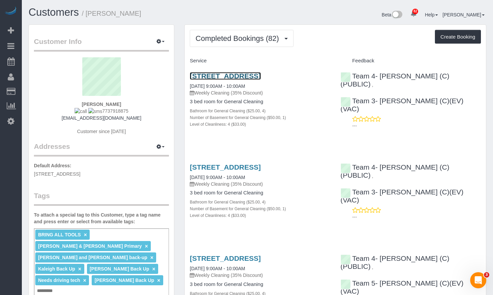
click at [260, 73] on link "3122 N Paulina, Chicago, IL 60657" at bounding box center [225, 76] width 71 height 8
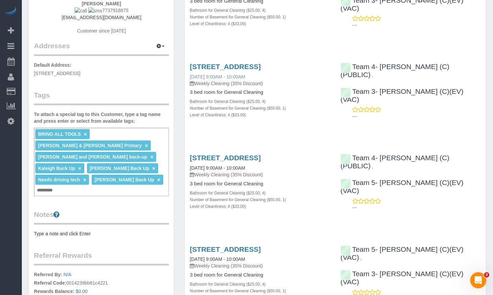
scroll to position [67, 0]
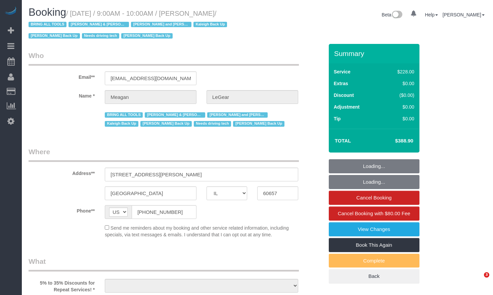
select select "IL"
select select "number:1"
select select "number:57"
select select "number:139"
select select "number:104"
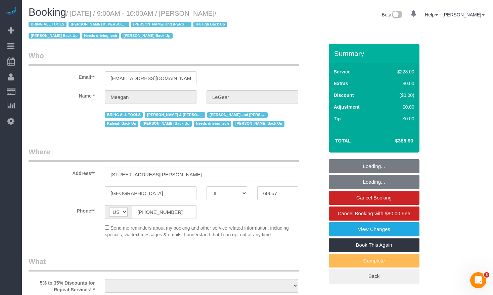
select select "512"
select select "4"
select select "1"
select select "4"
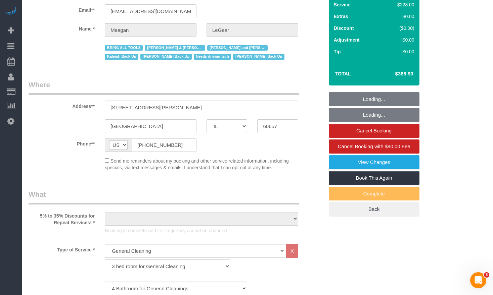
select select "object:1219"
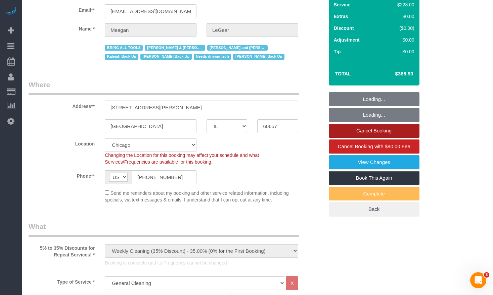
select select "spot1"
select select "object:1331"
select select "4"
select select "1"
select select "4"
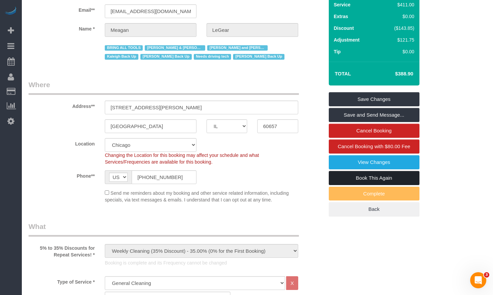
click at [366, 181] on link "Book This Again" at bounding box center [374, 178] width 91 height 14
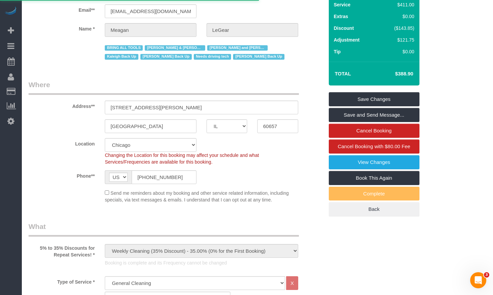
select select "IL"
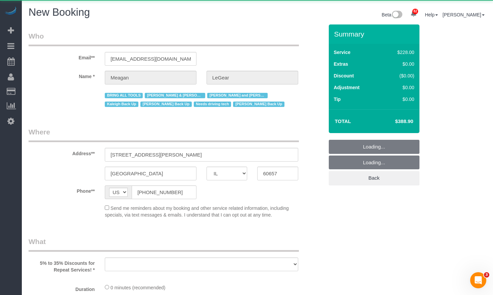
select select "string:fspay-75437b10-abe1-4c6d-bad6-0331875d6a23"
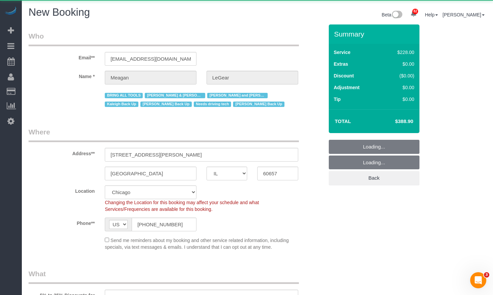
select select "number:1"
select select "number:57"
select select "number:139"
select select "number:104"
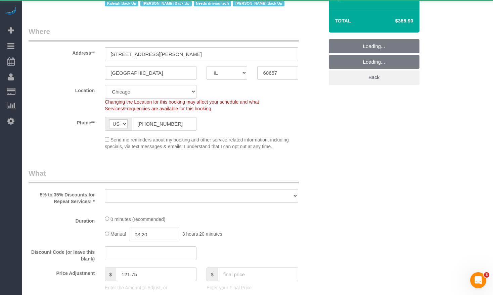
select select "object:1998"
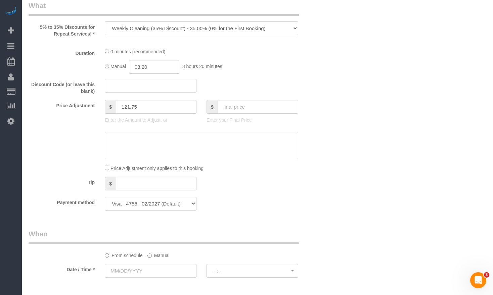
select select "512"
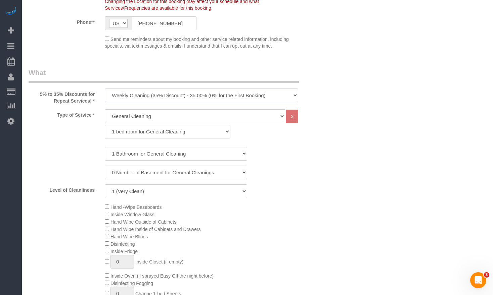
drag, startPoint x: 174, startPoint y: 96, endPoint x: 173, endPoint y: 101, distance: 5.4
click at [174, 96] on select "One Time Cleaning Weekly Cleaning (35% Discount) - 35.00% (0% for the First Boo…" at bounding box center [201, 96] width 193 height 14
click at [167, 102] on select "One Time Cleaning Weekly Cleaning (35% Discount) - 35.00% (0% for the First Boo…" at bounding box center [201, 96] width 193 height 14
select select "object:2316"
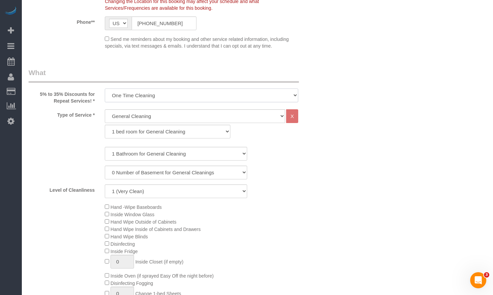
click at [105, 89] on select "One Time Cleaning Weekly Cleaning (35% Discount) - 35.00% (0% for the First Boo…" at bounding box center [201, 96] width 193 height 14
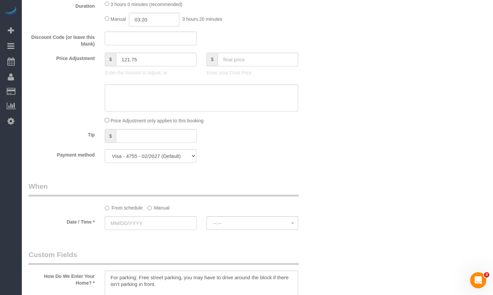
scroll to position [751, 0]
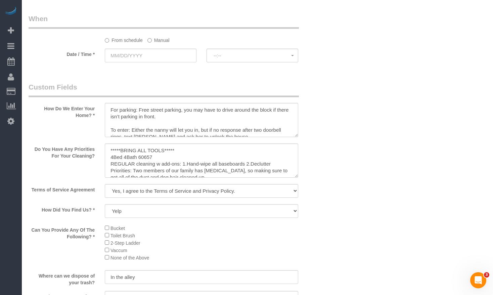
click at [161, 37] on label "Manual" at bounding box center [158, 39] width 22 height 9
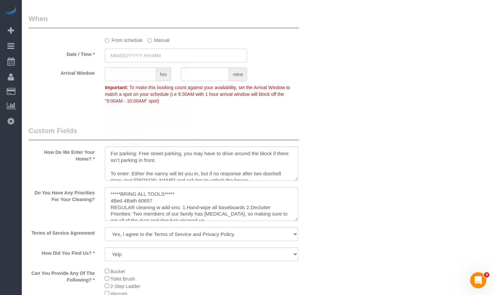
click at [148, 58] on input "text" at bounding box center [176, 56] width 142 height 14
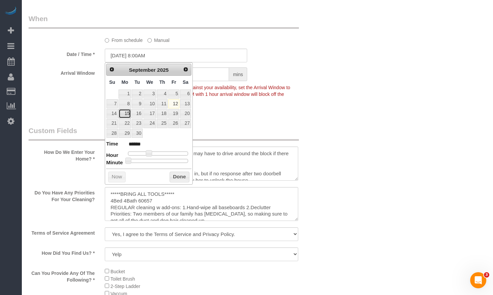
click at [128, 113] on link "15" at bounding box center [124, 113] width 12 height 9
type input "[DATE] 8:00AM"
click at [178, 176] on button "Done" at bounding box center [179, 177] width 20 height 11
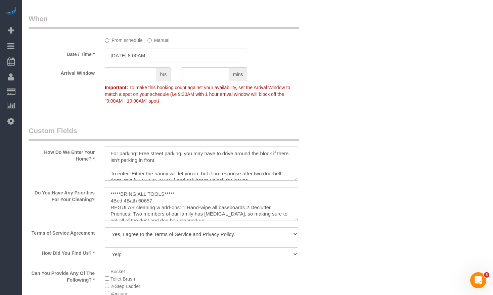
click at [127, 71] on input "text" at bounding box center [130, 74] width 51 height 14
type input "1"
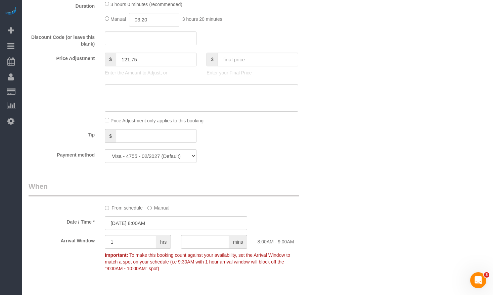
scroll to position [550, 0]
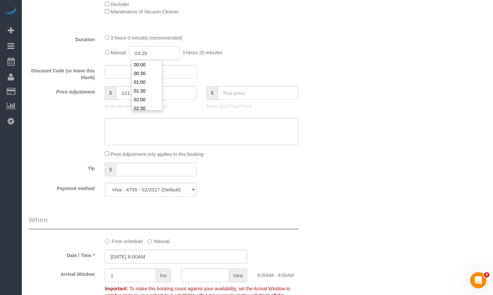
drag, startPoint x: 126, startPoint y: 55, endPoint x: 113, endPoint y: 55, distance: 13.1
click at [113, 55] on div "Manual 03:20 3 hours 20 minutes" at bounding box center [201, 53] width 193 height 14
type input "04:00"
click at [139, 73] on li "04:00" at bounding box center [147, 73] width 30 height 9
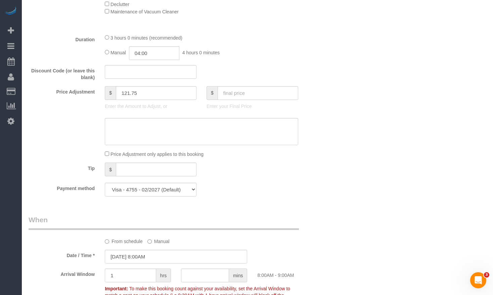
click at [359, 73] on div "Who Email** [EMAIL_ADDRESS][DOMAIN_NAME] Name * [PERSON_NAME] BRING ALL TOOLS […" at bounding box center [257, 196] width 457 height 1443
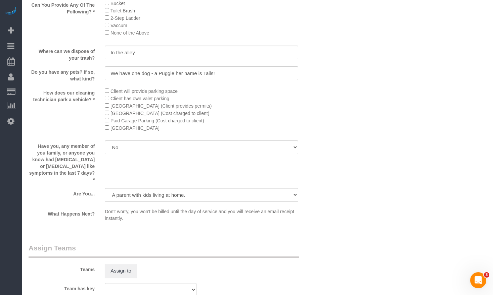
scroll to position [1053, 0]
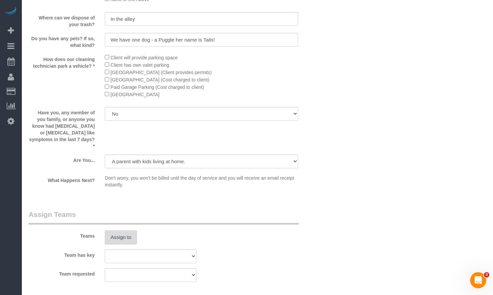
click at [118, 231] on button "Assign to" at bounding box center [121, 238] width 32 height 14
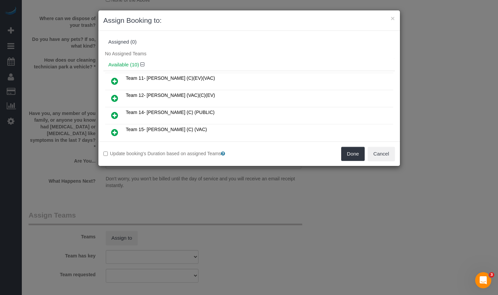
scroll to position [34, 0]
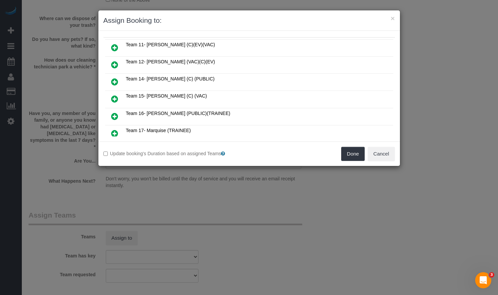
click at [113, 98] on icon at bounding box center [114, 99] width 7 height 8
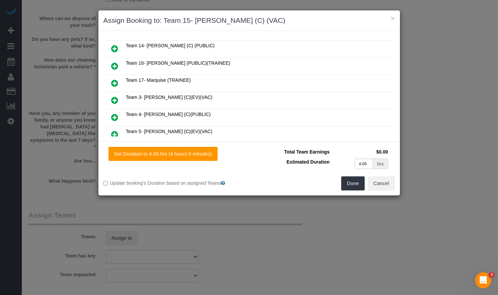
scroll to position [116, 0]
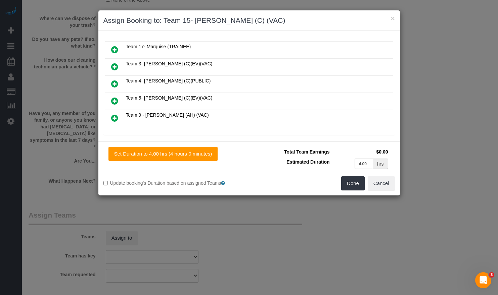
click at [112, 83] on icon at bounding box center [114, 84] width 7 height 8
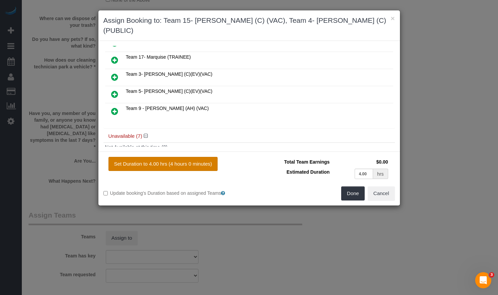
click at [160, 157] on button "Set Duration to 4.00 hrs (4 hours 0 minutes)" at bounding box center [162, 164] width 109 height 14
type input "4.00"
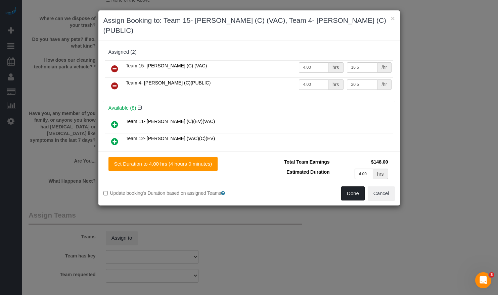
click at [354, 187] on button "Done" at bounding box center [352, 194] width 23 height 14
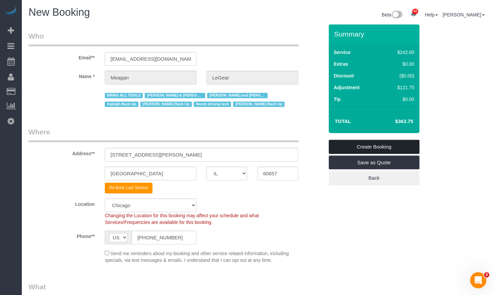
click at [344, 147] on link "Create Booking" at bounding box center [374, 147] width 91 height 14
